Goal: Find specific page/section: Find specific page/section

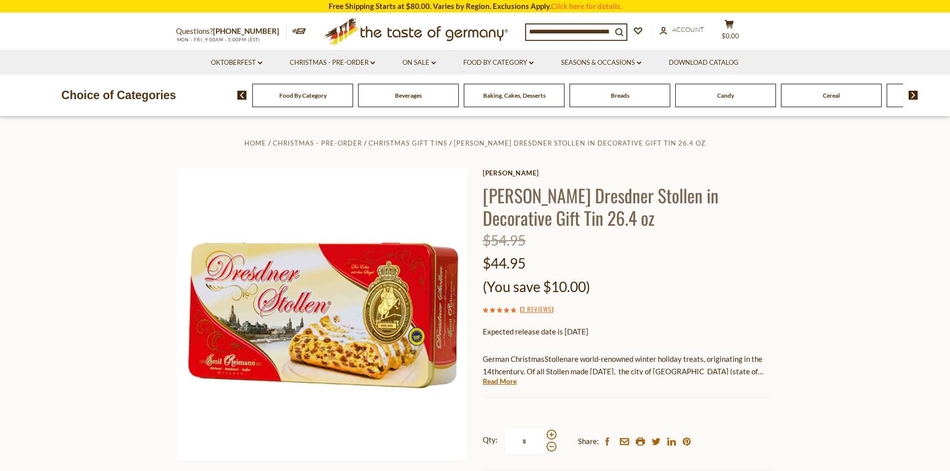
click at [910, 99] on img at bounding box center [913, 95] width 9 height 9
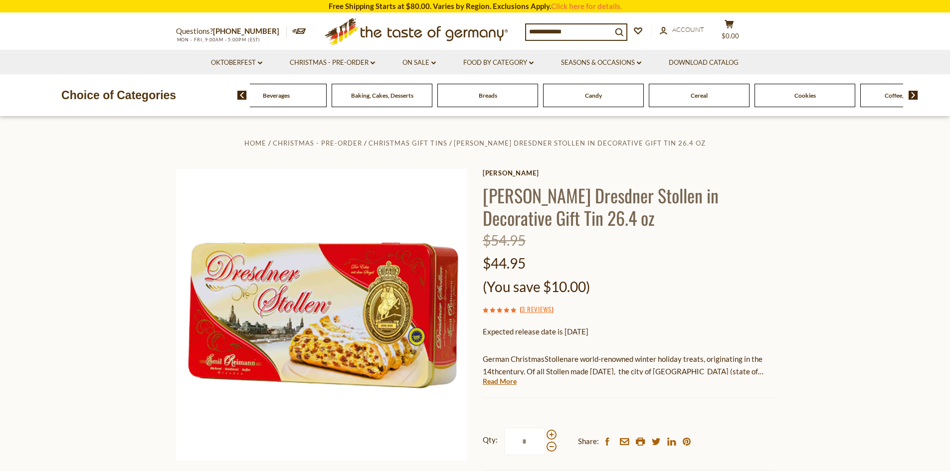
click at [910, 99] on img at bounding box center [913, 95] width 9 height 9
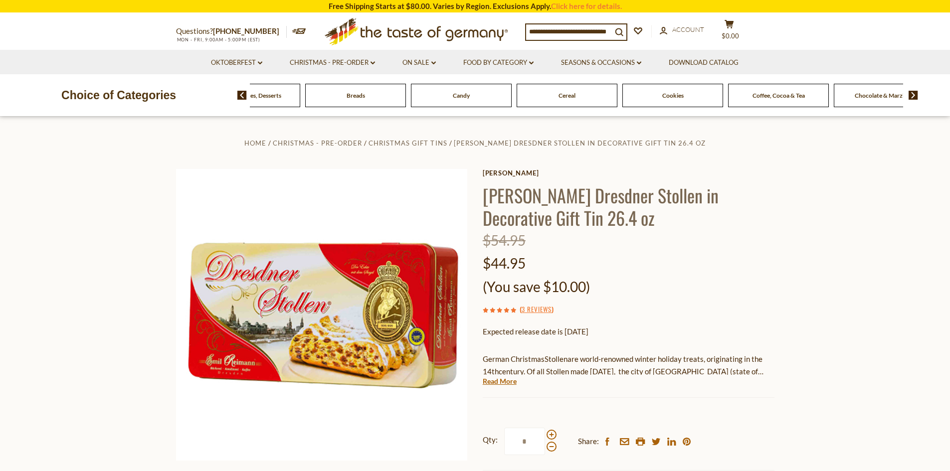
click at [781, 98] on span "Coffee, Cocoa & Tea" at bounding box center [779, 95] width 52 height 7
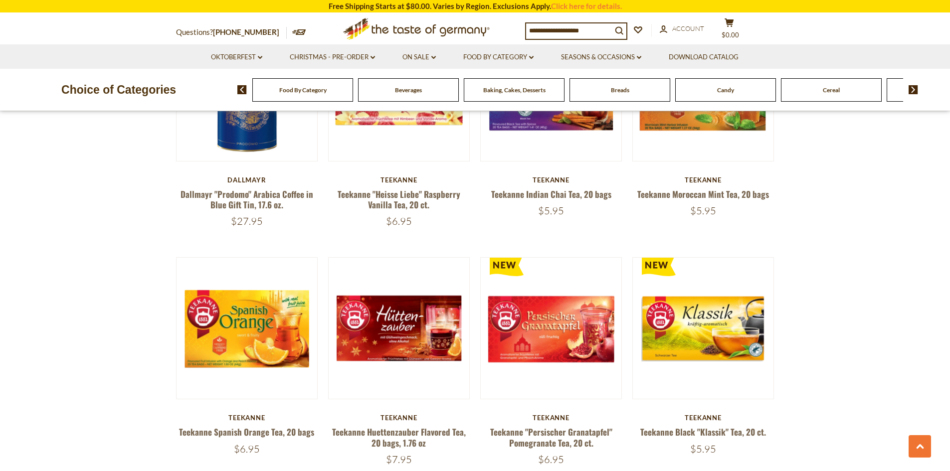
scroll to position [2294, 0]
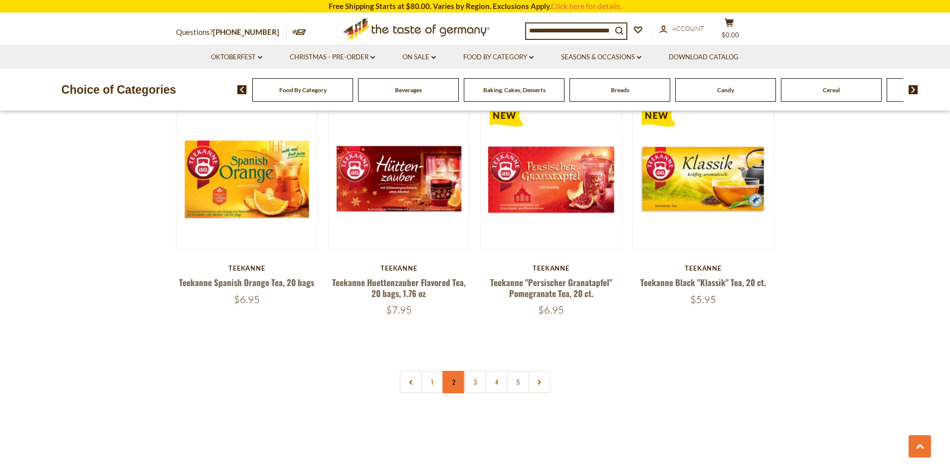
click at [459, 372] on link "2" at bounding box center [453, 382] width 22 height 22
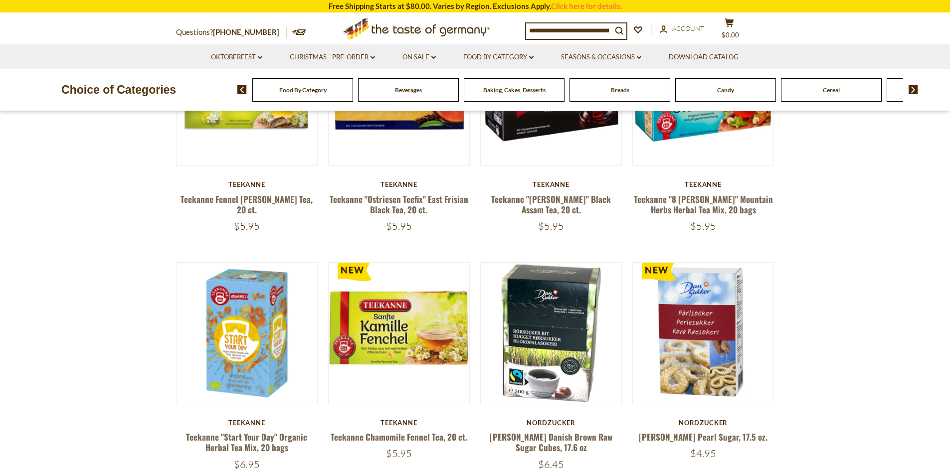
scroll to position [419, 0]
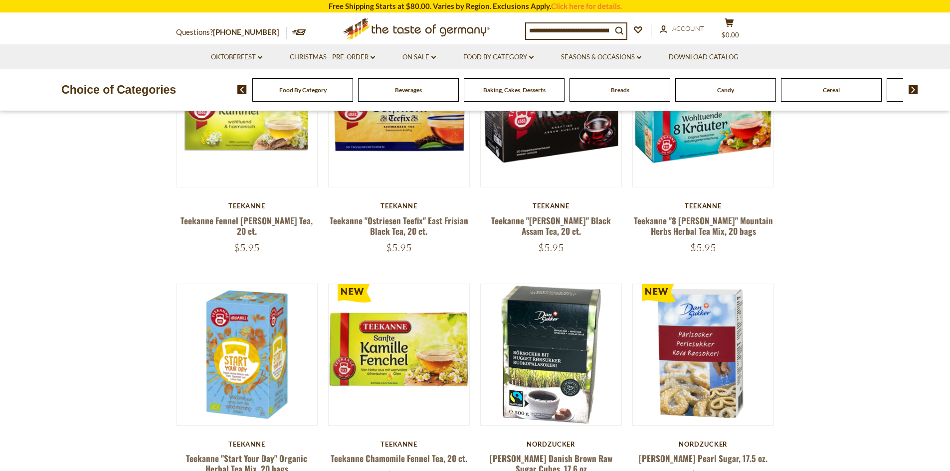
click at [911, 88] on img at bounding box center [913, 89] width 9 height 9
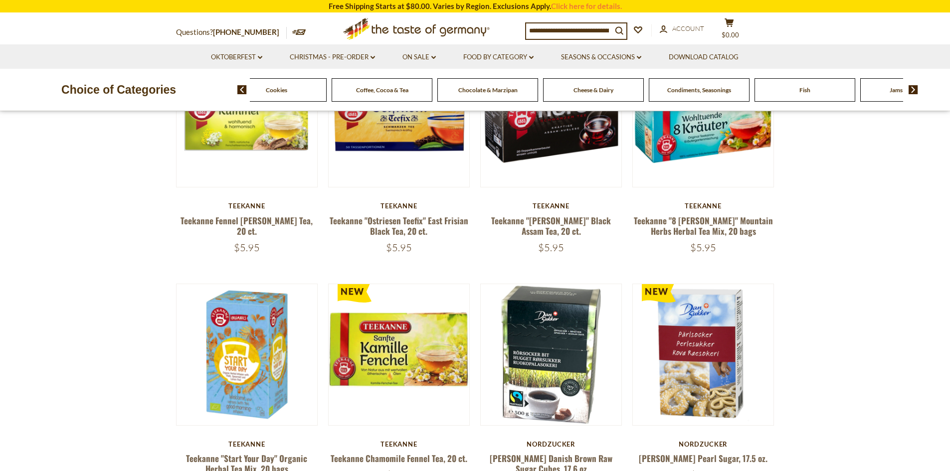
click at [911, 88] on img at bounding box center [913, 89] width 9 height 9
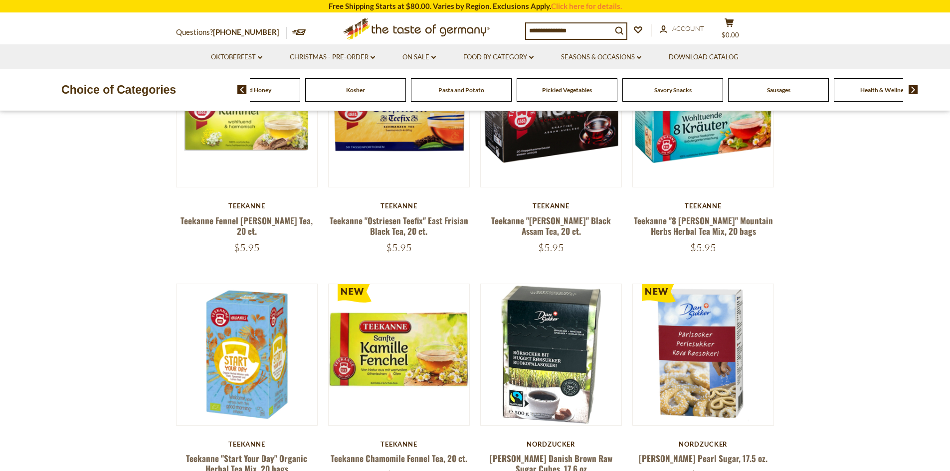
click at [911, 88] on img at bounding box center [913, 89] width 9 height 9
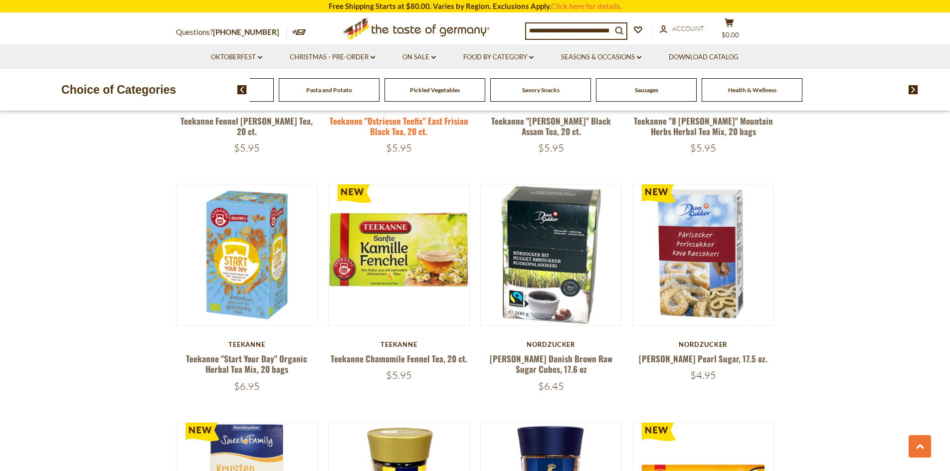
scroll to position [569, 0]
